Goal: Use online tool/utility: Utilize a website feature to perform a specific function

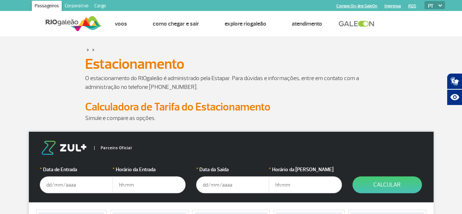
scroll to position [37, 0]
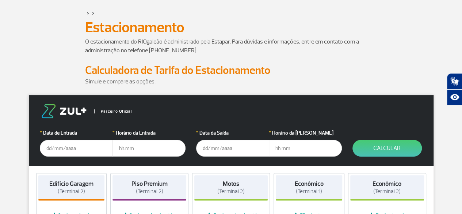
click at [78, 152] on input "text" at bounding box center [76, 147] width 73 height 17
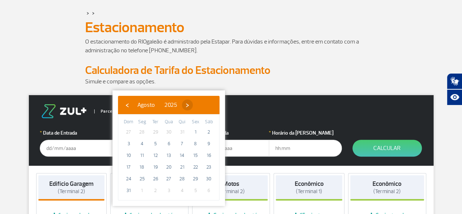
click at [193, 107] on span "›" at bounding box center [187, 104] width 11 height 11
click at [199, 107] on span "›" at bounding box center [193, 104] width 11 height 11
click at [210, 130] on span "4" at bounding box center [209, 132] width 12 height 12
type input "[DATE]"
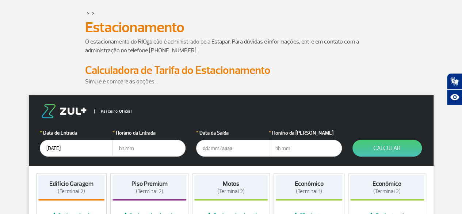
click at [127, 149] on input "text" at bounding box center [148, 147] width 73 height 17
click at [142, 149] on input "text" at bounding box center [148, 147] width 73 height 17
type input "5"
type input "05:00"
click at [234, 152] on input "text" at bounding box center [232, 147] width 73 height 17
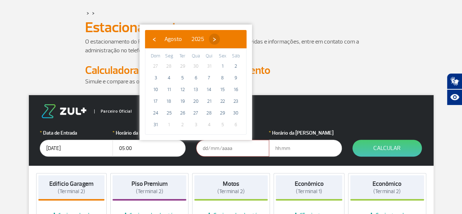
click at [220, 41] on span "›" at bounding box center [214, 39] width 11 height 11
click at [226, 41] on span "›" at bounding box center [220, 39] width 11 height 11
click at [155, 102] on span "19" at bounding box center [156, 101] width 12 height 12
type input "[DATE]"
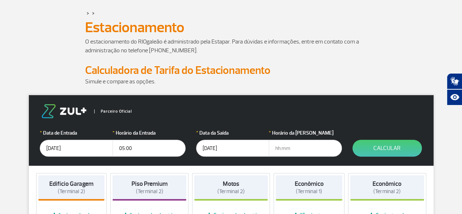
click at [288, 149] on input "text" at bounding box center [305, 147] width 73 height 17
type input "11:30"
click at [391, 147] on button "Calcular" at bounding box center [386, 147] width 69 height 17
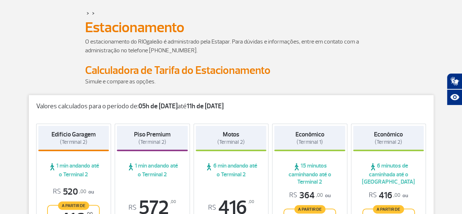
click at [164, 107] on strong "05h de [DATE]" at bounding box center [157, 106] width 39 height 8
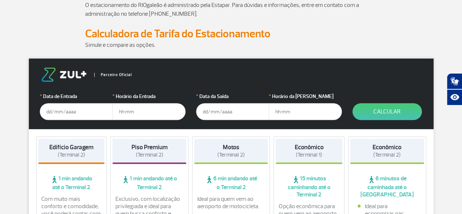
scroll to position [73, 0]
click at [76, 116] on input "text" at bounding box center [76, 111] width 73 height 17
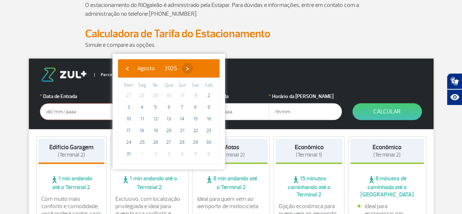
click at [193, 68] on span "›" at bounding box center [187, 68] width 11 height 11
click at [199, 68] on span "›" at bounding box center [193, 68] width 11 height 11
click at [195, 67] on span "›" at bounding box center [189, 68] width 11 height 11
click at [168, 108] on span "5" at bounding box center [169, 107] width 12 height 12
type input "05/11/2025"
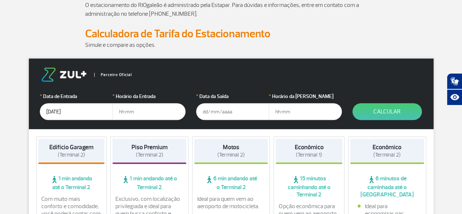
click at [142, 111] on input "text" at bounding box center [148, 111] width 73 height 17
type input "05:00"
click at [226, 113] on input "text" at bounding box center [232, 111] width 73 height 17
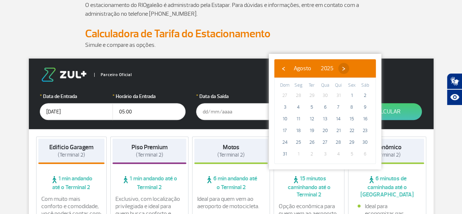
click at [349, 69] on span "›" at bounding box center [343, 68] width 11 height 11
click at [356, 69] on span "›" at bounding box center [350, 68] width 11 height 11
click at [351, 69] on span "›" at bounding box center [345, 68] width 11 height 11
click at [286, 130] on span "16" at bounding box center [285, 130] width 12 height 12
type input "16/11/2025"
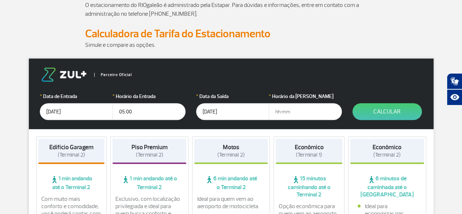
click at [280, 113] on input "text" at bounding box center [305, 111] width 73 height 17
type input "11:30"
click at [397, 111] on button "Calcular" at bounding box center [386, 111] width 69 height 17
